Goal: Browse casually: Explore the website without a specific task or goal

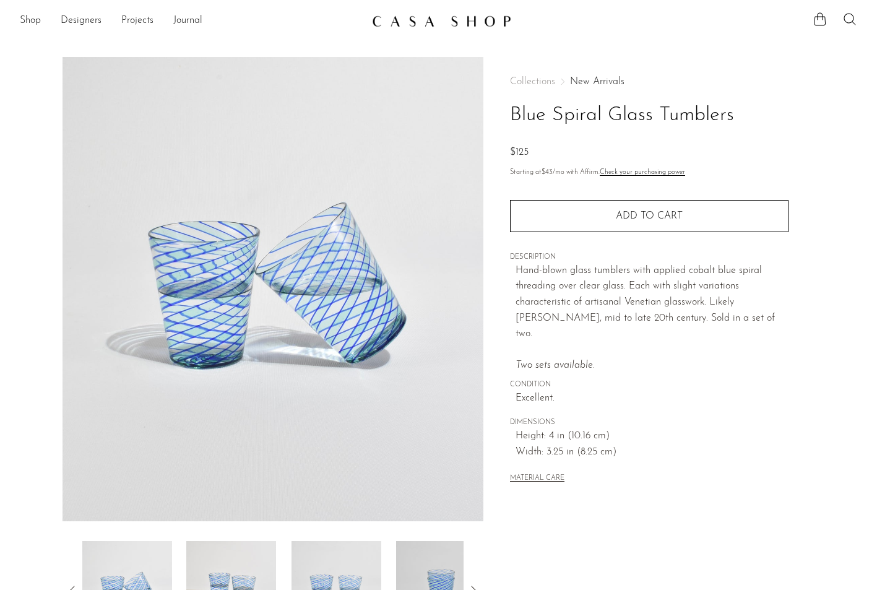
click at [598, 82] on link "New Arrivals" at bounding box center [597, 82] width 54 height 10
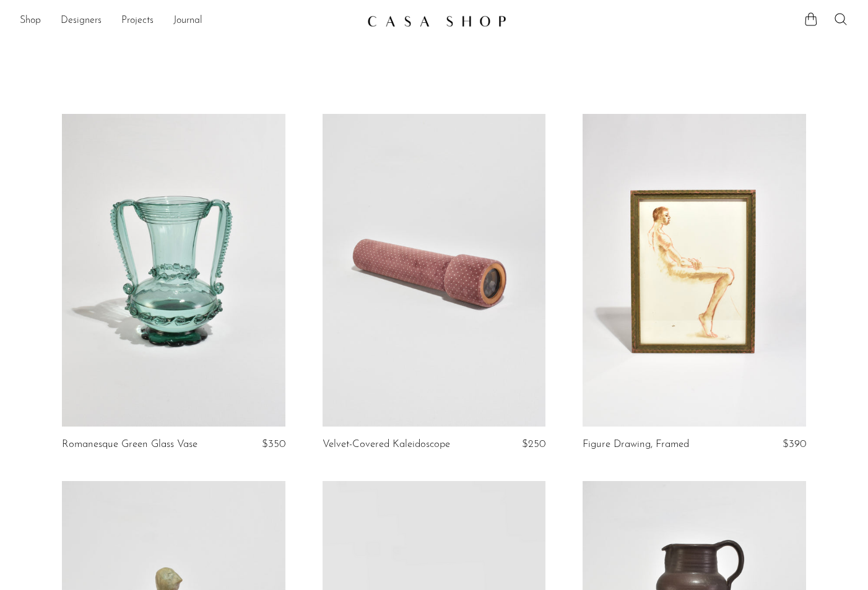
click at [179, 347] on link at bounding box center [173, 270] width 223 height 313
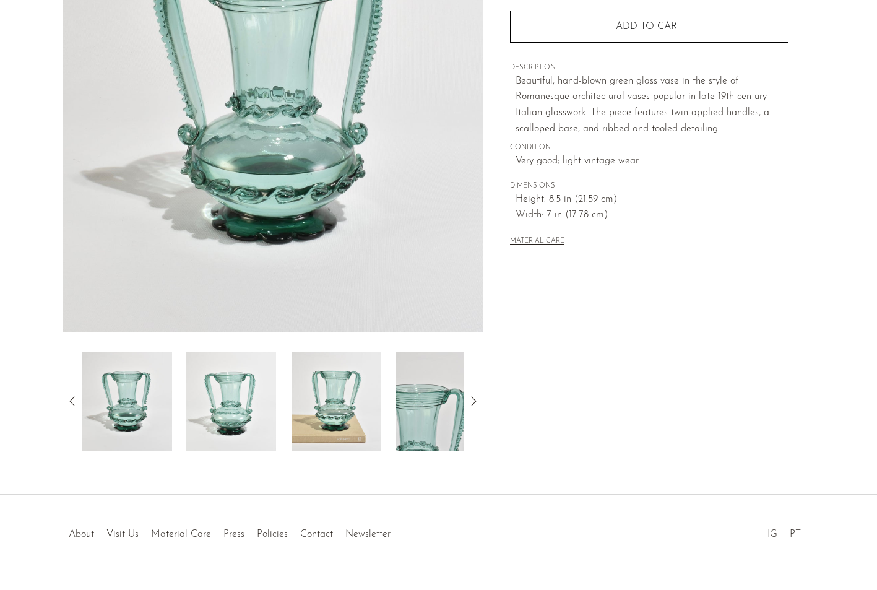
scroll to position [216, 0]
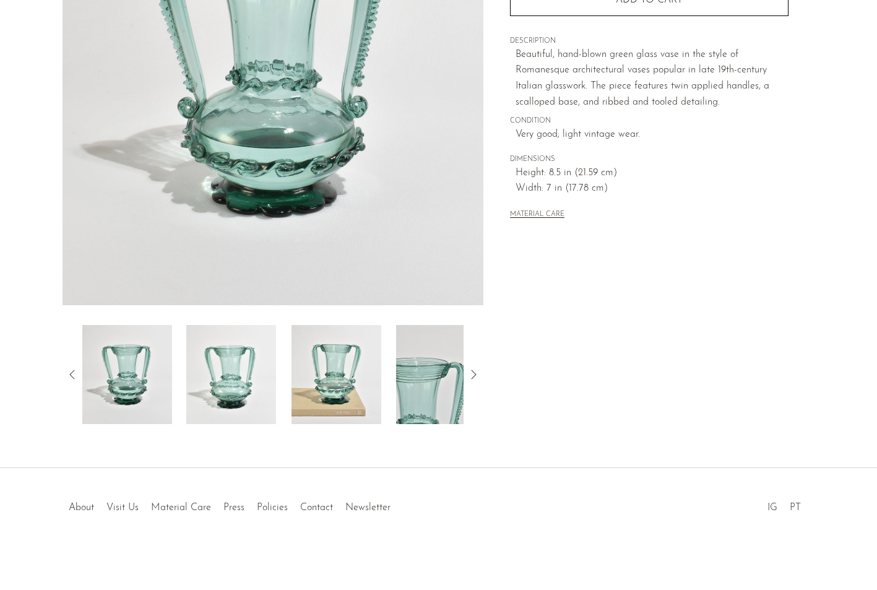
click at [327, 369] on img at bounding box center [337, 374] width 90 height 99
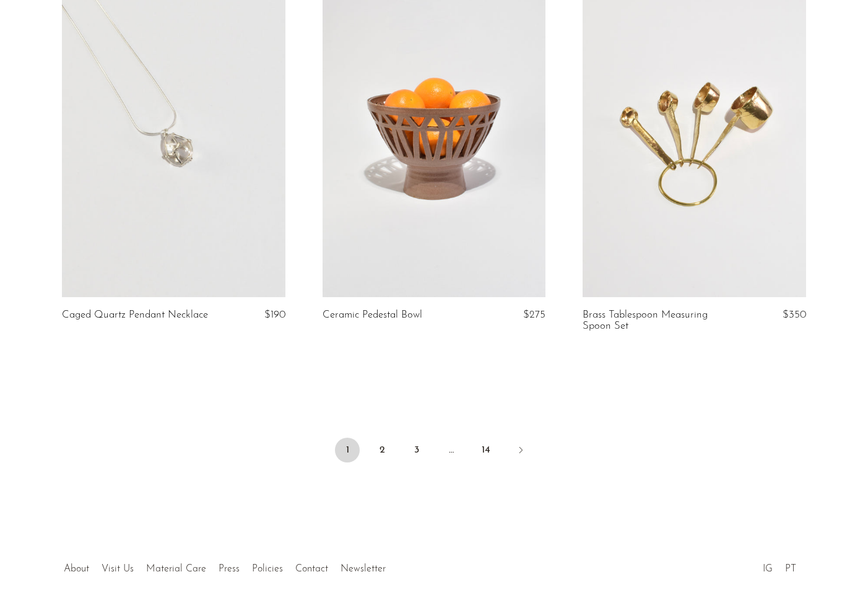
scroll to position [4270, 0]
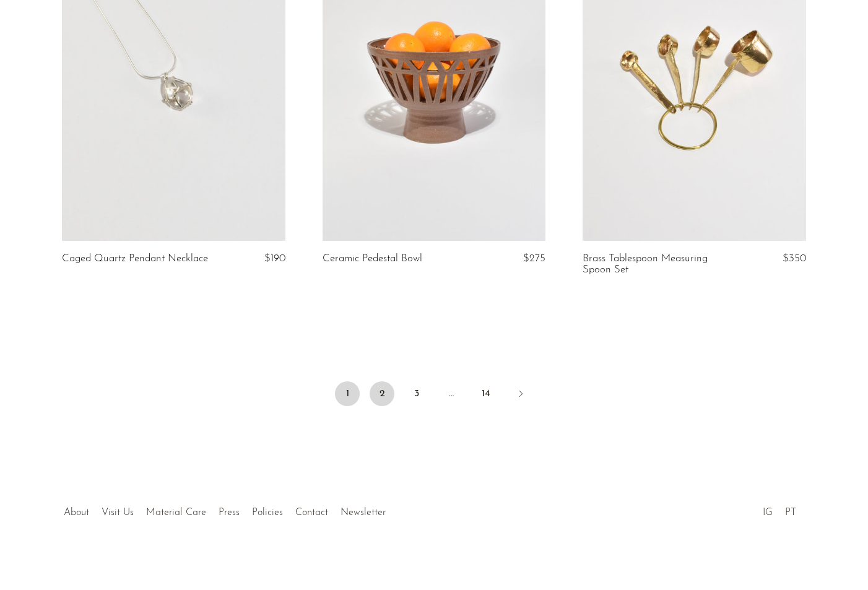
click at [378, 387] on link "2" at bounding box center [382, 393] width 25 height 25
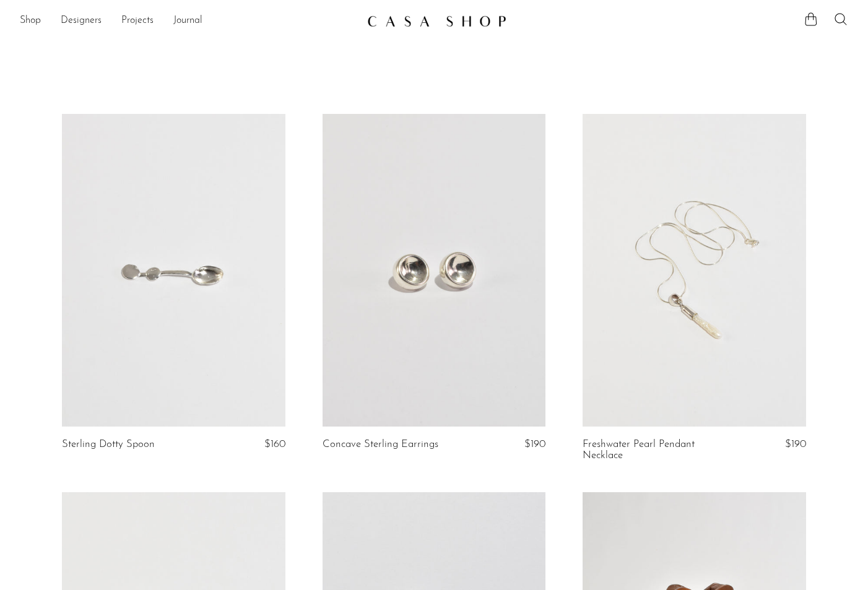
scroll to position [565, 0]
